Goal: Navigation & Orientation: Find specific page/section

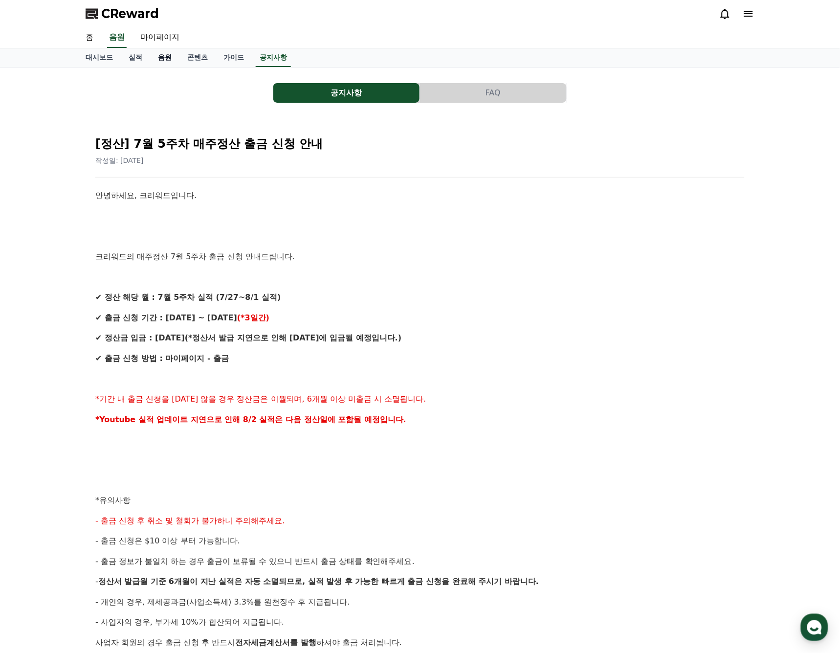
click at [156, 61] on link "음원" at bounding box center [164, 57] width 29 height 19
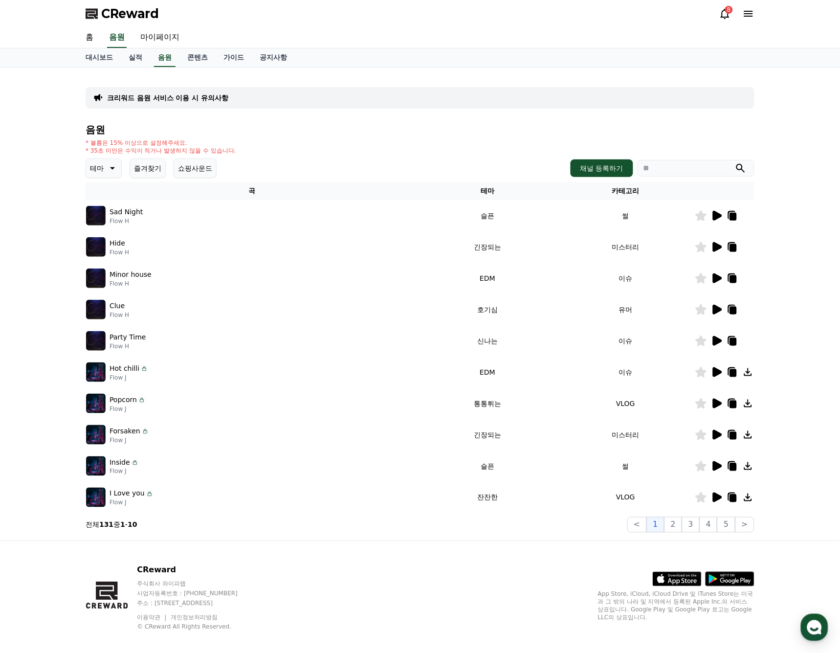
click at [91, 254] on img at bounding box center [96, 247] width 20 height 20
click at [96, 241] on img at bounding box center [96, 247] width 20 height 20
click at [730, 16] on icon at bounding box center [725, 14] width 12 height 12
click at [726, 16] on icon at bounding box center [725, 14] width 12 height 12
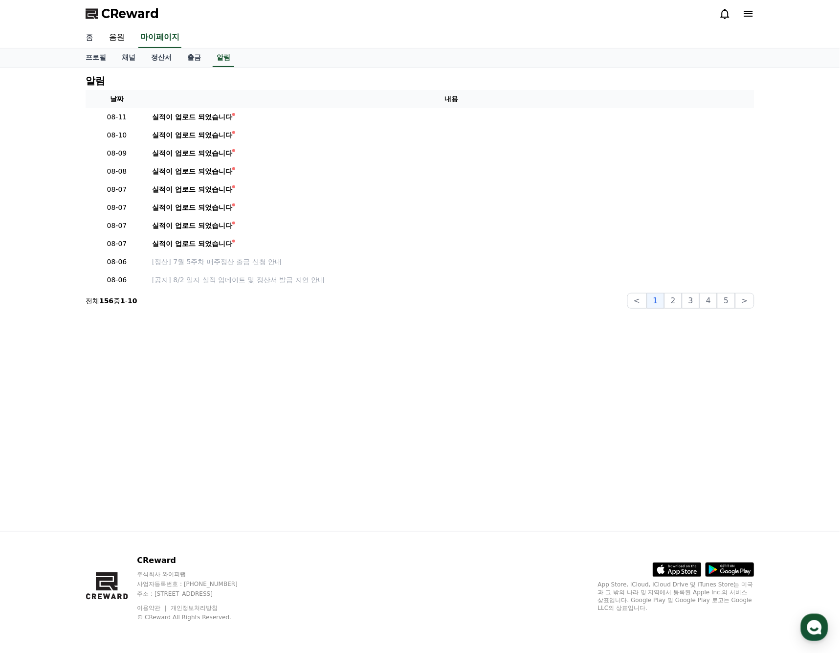
click at [85, 27] on link "홈" at bounding box center [89, 37] width 23 height 21
